Goal: Task Accomplishment & Management: Manage account settings

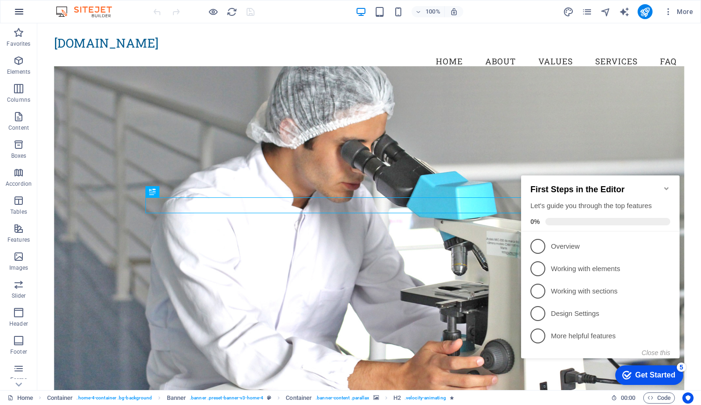
click at [15, 10] on icon "button" at bounding box center [19, 11] width 11 height 11
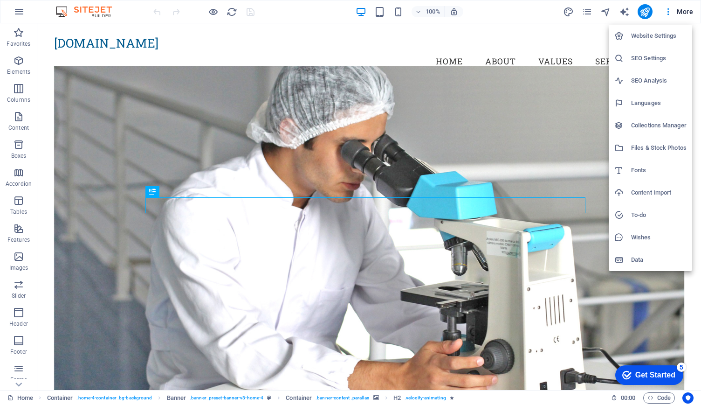
click at [0, 0] on h6 "Website Settings" at bounding box center [0, 0] width 0 height 0
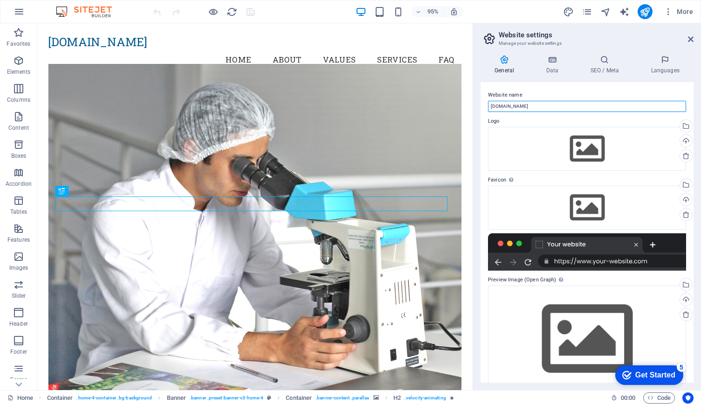
click at [579, 108] on input "[DOMAIN_NAME]" at bounding box center [587, 106] width 198 height 11
type input "NordisPharma"
click at [585, 118] on label "Logo" at bounding box center [587, 121] width 198 height 11
click at [610, 64] on icon at bounding box center [604, 59] width 57 height 9
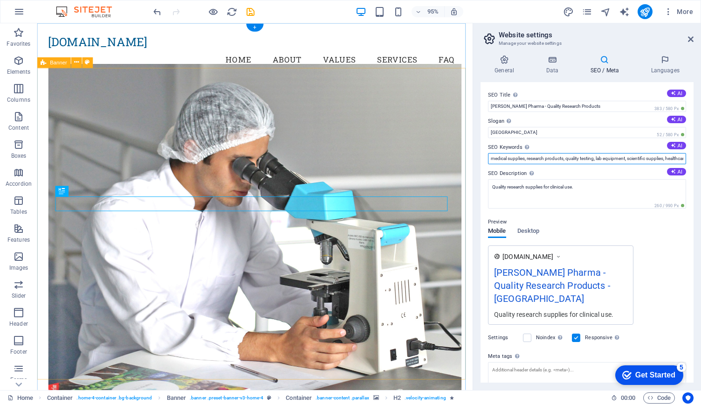
drag, startPoint x: 631, startPoint y: 180, endPoint x: 467, endPoint y: 175, distance: 164.2
click at [491, 159] on input "medical supplies, research products, quality testing, lab equipment, scientific…" at bounding box center [587, 158] width 198 height 11
type input "peptides, medical supplies, research products, quality testing, lab equipment, …"
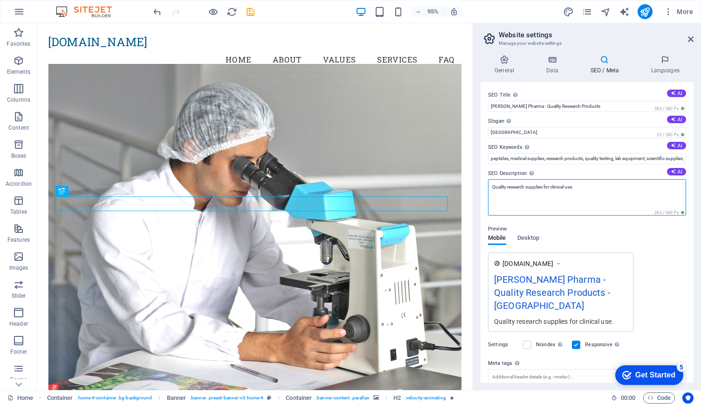
click at [557, 202] on textarea "Quality research supplies for clinical use." at bounding box center [587, 197] width 198 height 36
click at [545, 186] on textarea "Quality research supplies for clinical use." at bounding box center [587, 197] width 198 height 36
click at [574, 187] on textarea "Quality research peptides for clinical use." at bounding box center [587, 197] width 198 height 36
drag, startPoint x: 568, startPoint y: 186, endPoint x: 554, endPoint y: 187, distance: 14.0
click at [554, 187] on textarea "Quality research peptides for clinical use." at bounding box center [587, 197] width 198 height 36
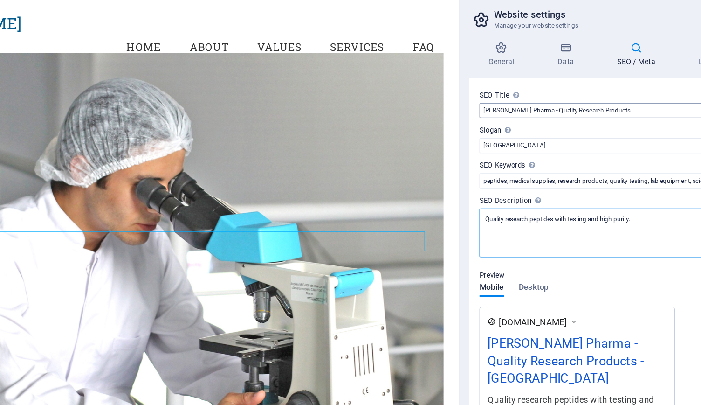
type textarea "Quality research peptides with testing and high purity."
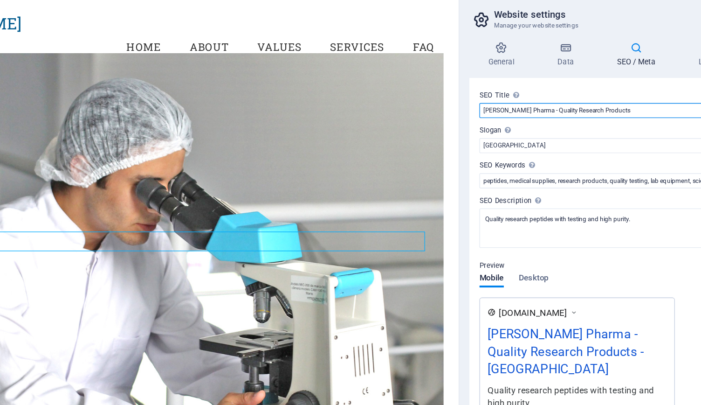
click at [500, 106] on input "[PERSON_NAME] Pharma - Quality Research Products" at bounding box center [587, 106] width 198 height 11
type input "Nordis Pharma - Quality Research Products"
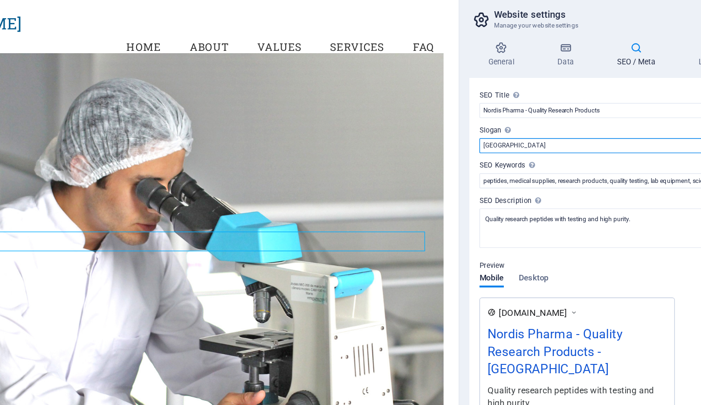
drag, startPoint x: 409, startPoint y: 133, endPoint x: 286, endPoint y: 97, distance: 128.4
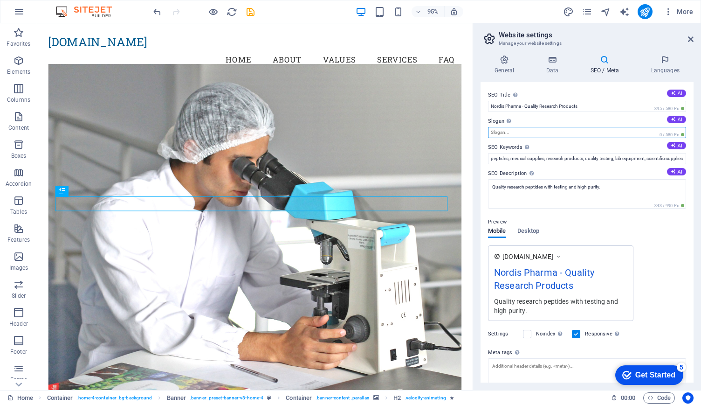
click at [537, 133] on input "Slogan The slogan of your website. AI" at bounding box center [587, 132] width 198 height 11
click at [611, 215] on div "Preview Mobile Desktop [DOMAIN_NAME] Nordis Pharma - Quality Research Products …" at bounding box center [587, 265] width 198 height 112
click at [650, 12] on icon "publish" at bounding box center [645, 12] width 11 height 11
